Goal: Navigation & Orientation: Find specific page/section

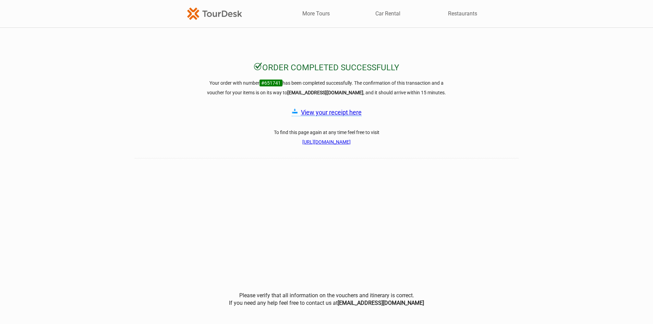
click at [335, 112] on link "View your receipt here" at bounding box center [331, 112] width 61 height 7
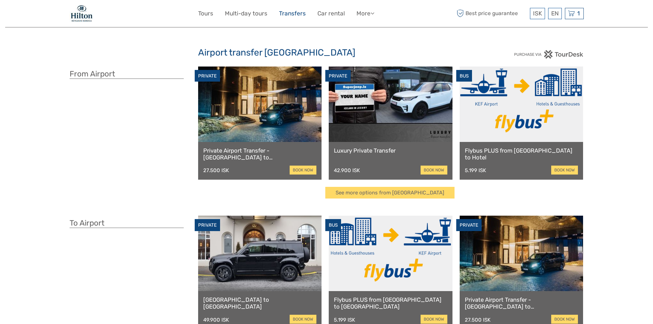
click at [297, 16] on link "Transfers" at bounding box center [292, 14] width 27 height 10
click at [360, 18] on link "More" at bounding box center [366, 14] width 18 height 10
click at [210, 14] on link "Tours" at bounding box center [205, 14] width 15 height 10
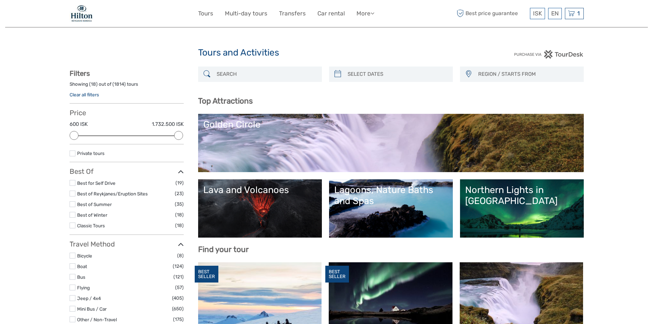
select select
